Goal: Task Accomplishment & Management: Complete application form

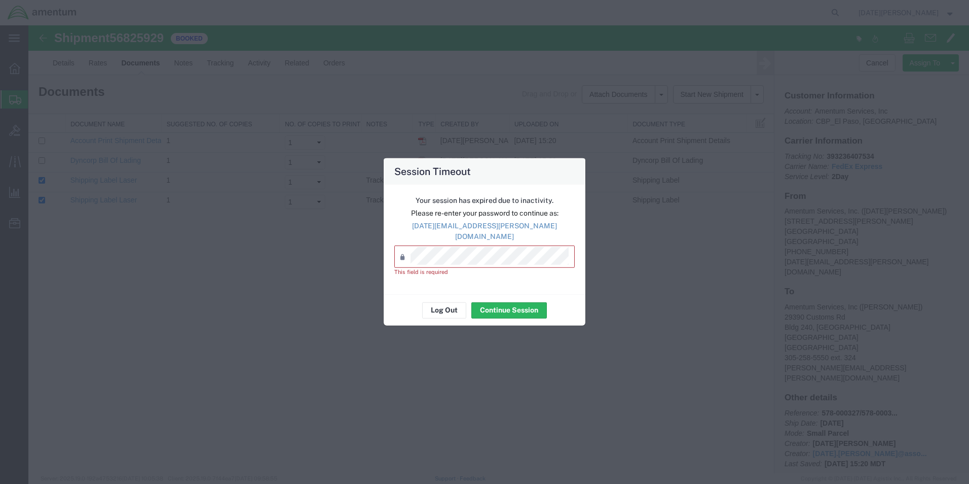
click at [769, 158] on div "Session Timeout Your session has expired due to inactivity. Please re-enter you…" at bounding box center [484, 242] width 969 height 484
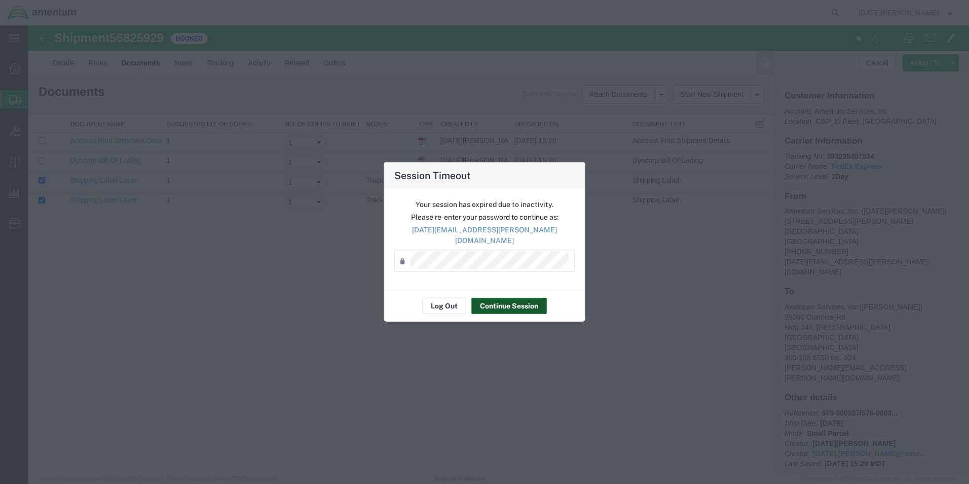
click at [520, 300] on button "Continue Session" at bounding box center [509, 306] width 76 height 16
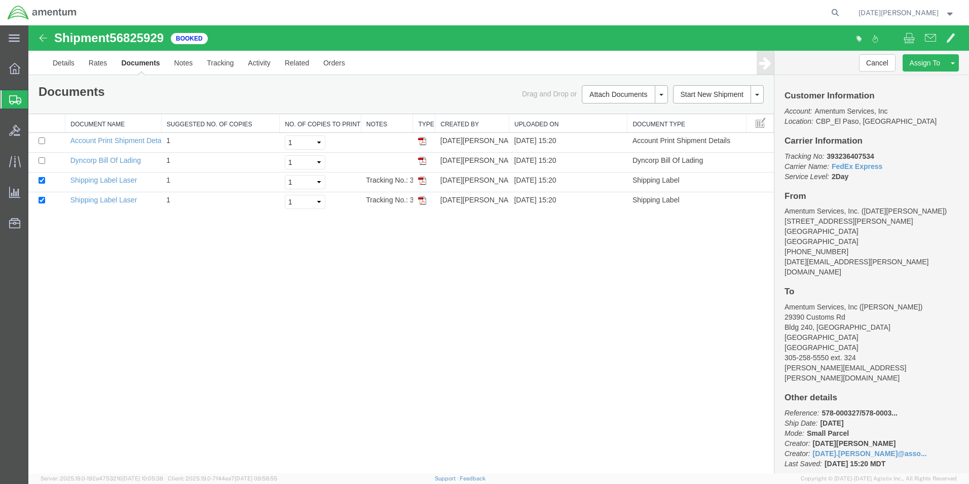
click at [0, 0] on span "Create from Template" at bounding box center [0, 0] width 0 height 0
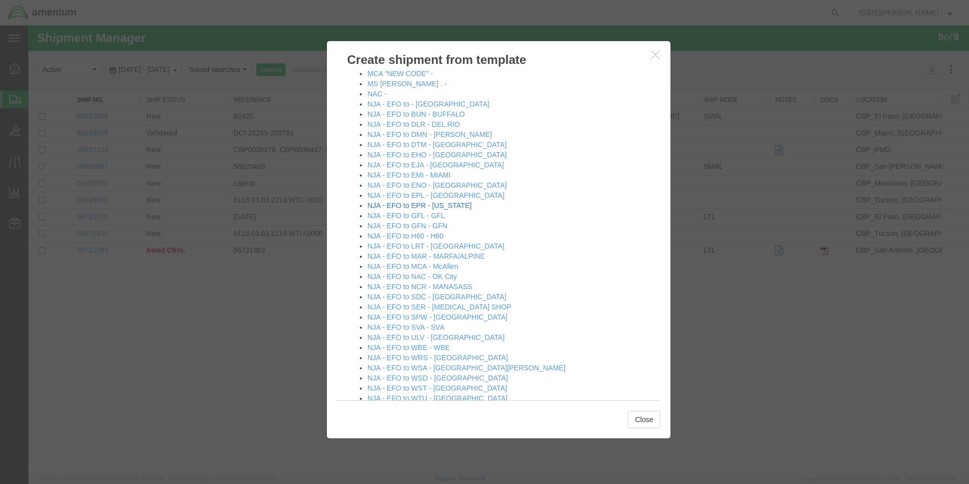
scroll to position [558, 0]
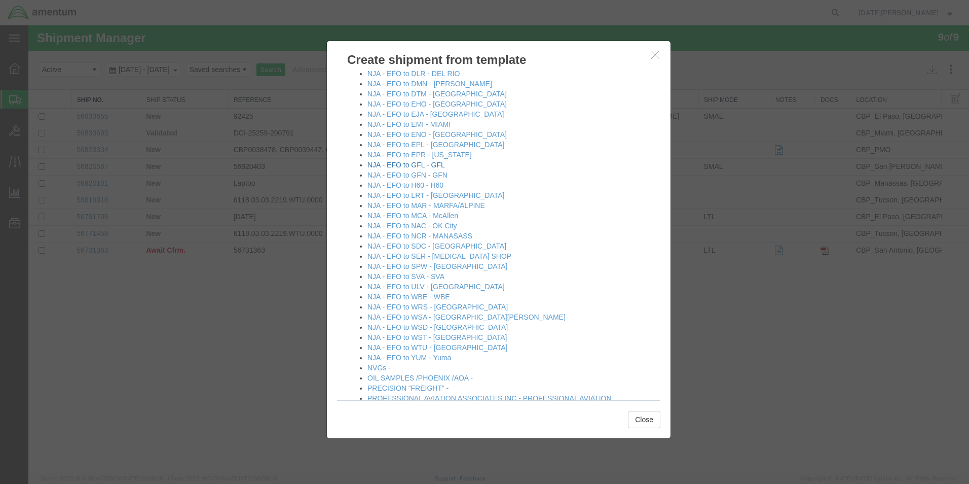
click at [427, 166] on link "NJA - EFO to GFL - GFL" at bounding box center [406, 165] width 78 height 8
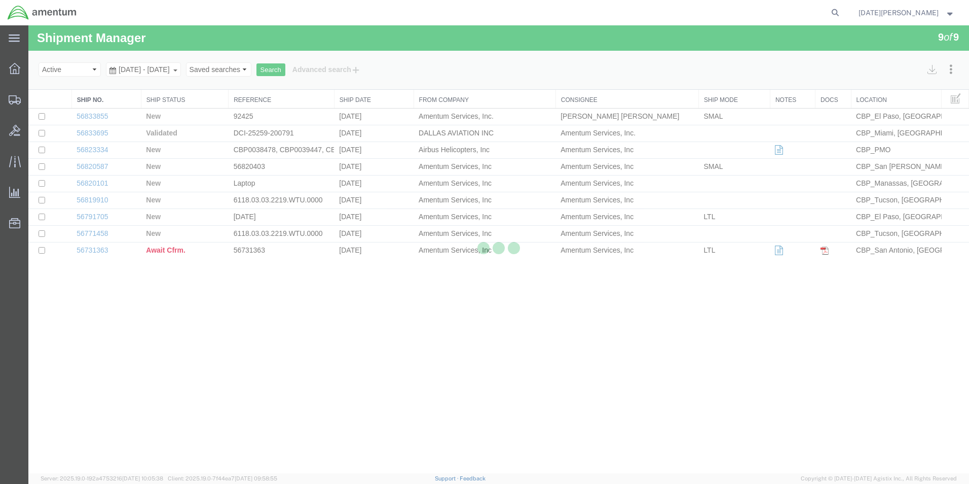
select select "49939"
select select "49920"
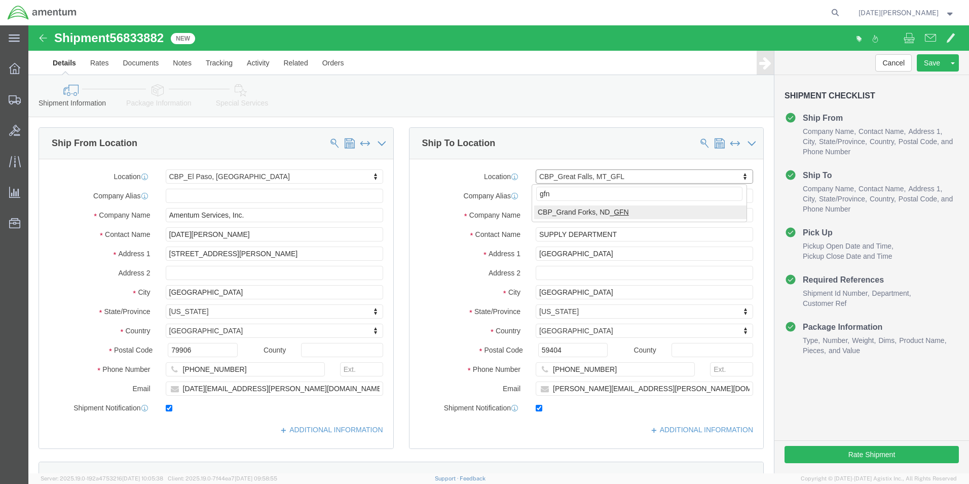
type input "gfn"
select select "49926"
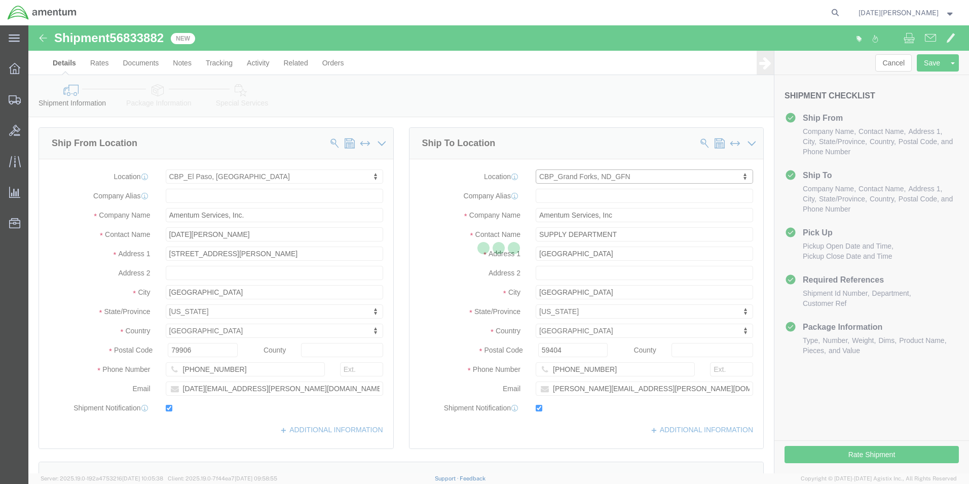
type input "[PERSON_NAME]"
type input "[STREET_ADDRESS]"
type input "bldg. 629, [GEOGRAPHIC_DATA]"
type input "[GEOGRAPHIC_DATA]"
type input "58205"
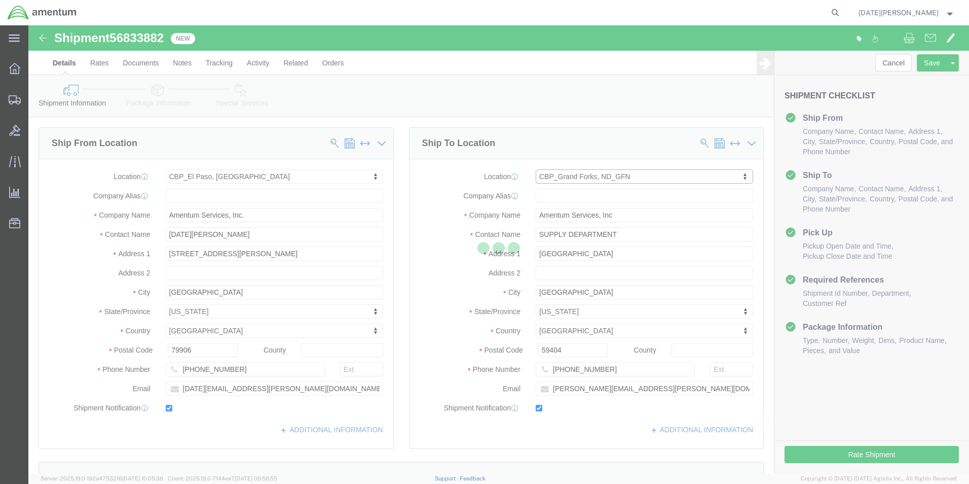
type input "[PHONE_NUMBER]"
type input "[PERSON_NAME][EMAIL_ADDRESS][PERSON_NAME][DOMAIN_NAME]"
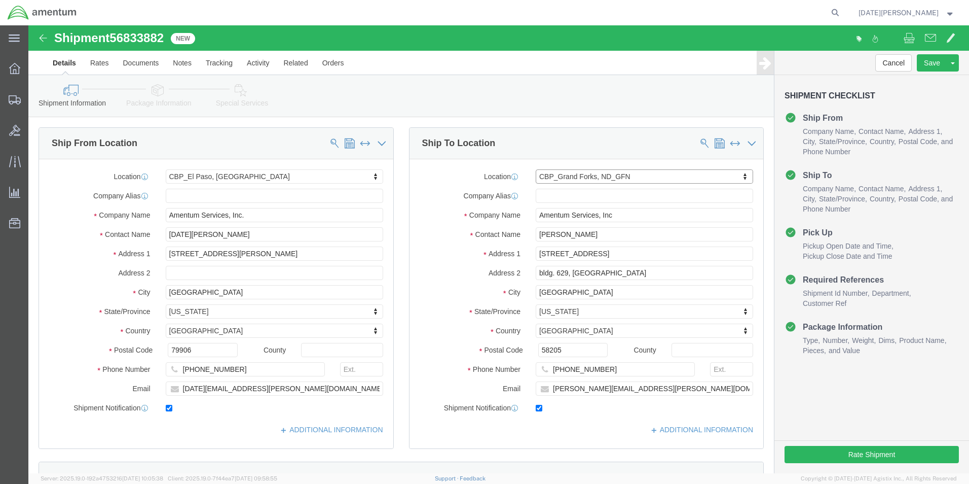
select select "ND"
